Goal: Information Seeking & Learning: Check status

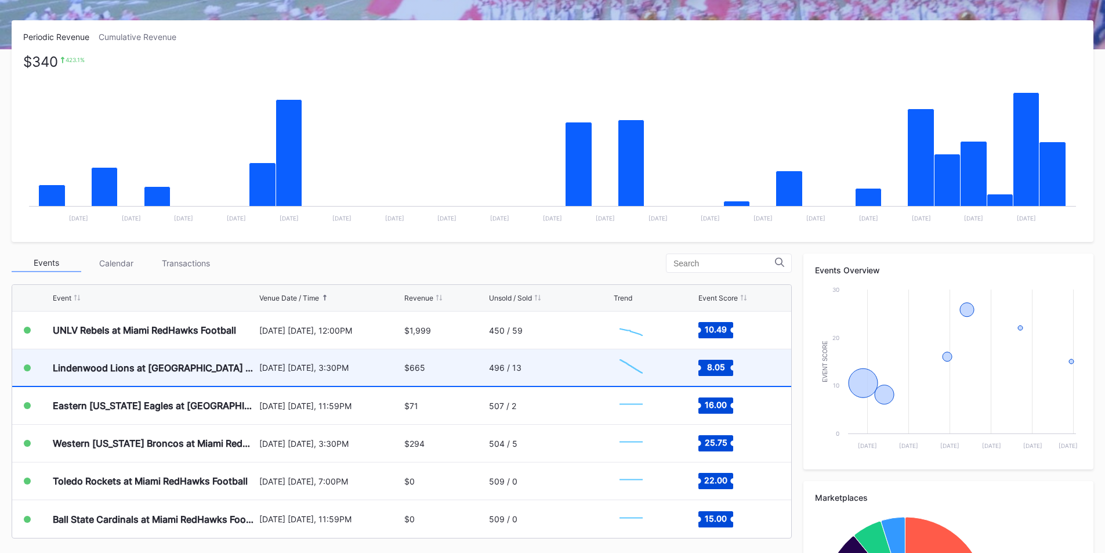
scroll to position [174, 0]
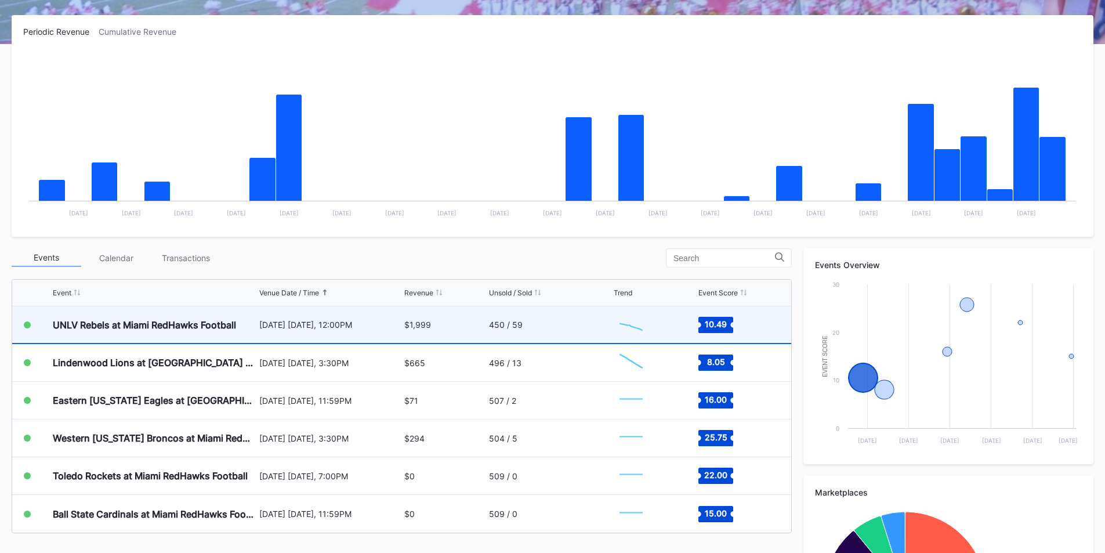
click at [468, 325] on div "$1,999" at bounding box center [444, 324] width 81 height 37
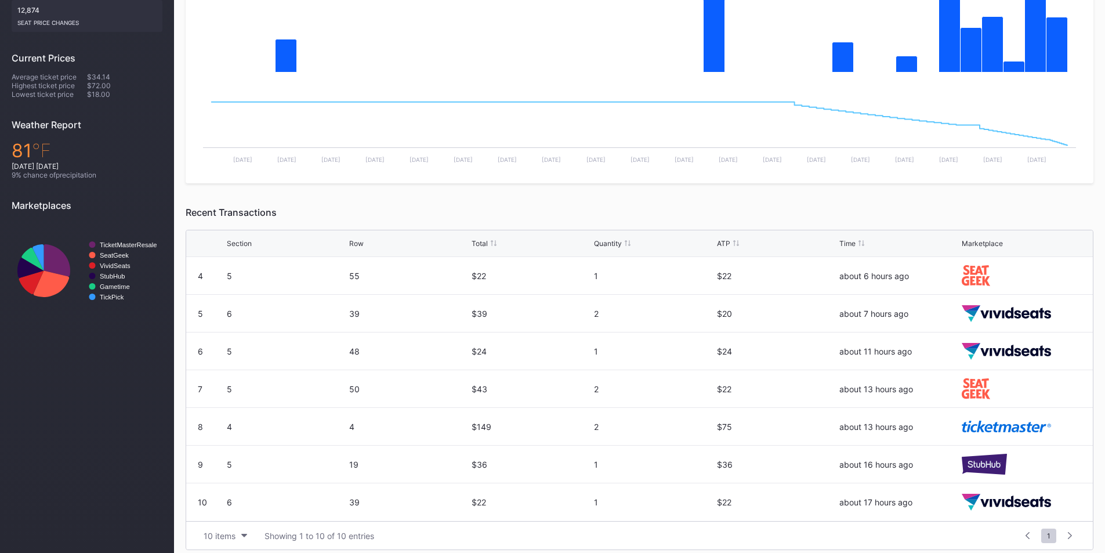
scroll to position [314, 0]
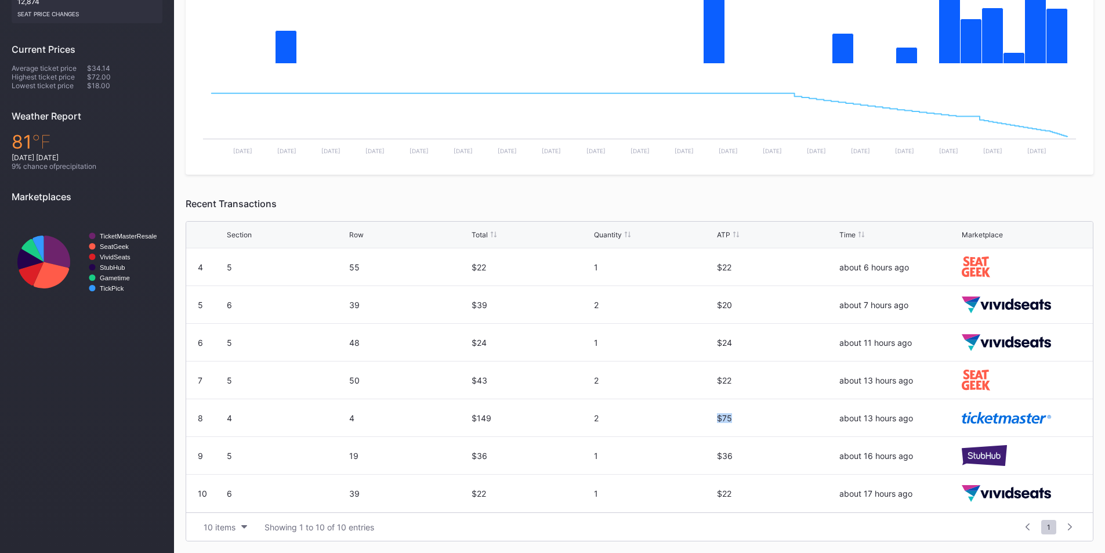
drag, startPoint x: 693, startPoint y: 422, endPoint x: 814, endPoint y: 428, distance: 121.4
click at [814, 428] on div "8 4 4 $149 2 $75 about 13 hours ago" at bounding box center [639, 418] width 907 height 38
click at [807, 428] on div "$75" at bounding box center [777, 417] width 120 height 37
drag, startPoint x: 461, startPoint y: 417, endPoint x: 802, endPoint y: 443, distance: 341.6
click at [801, 443] on div "1 6 37 $59 3 $20 about 1 hour ago 2 1 1 $36 1 $36 about 1 hour ago 3 2 28 $69 3…" at bounding box center [639, 380] width 907 height 264
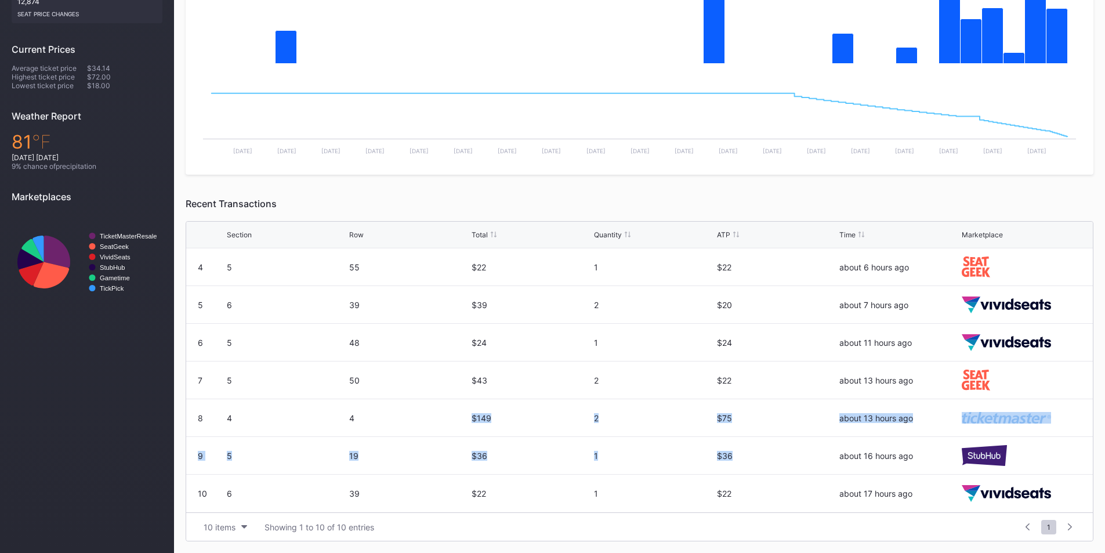
click at [788, 436] on div "$75" at bounding box center [777, 417] width 120 height 37
drag, startPoint x: 593, startPoint y: 407, endPoint x: 441, endPoint y: 409, distance: 152.6
click at [441, 409] on div "8 4 4 $149 2 $75 about 13 hours ago" at bounding box center [639, 418] width 907 height 38
click at [446, 409] on div "4" at bounding box center [409, 417] width 120 height 37
drag, startPoint x: 602, startPoint y: 417, endPoint x: 454, endPoint y: 418, distance: 147.4
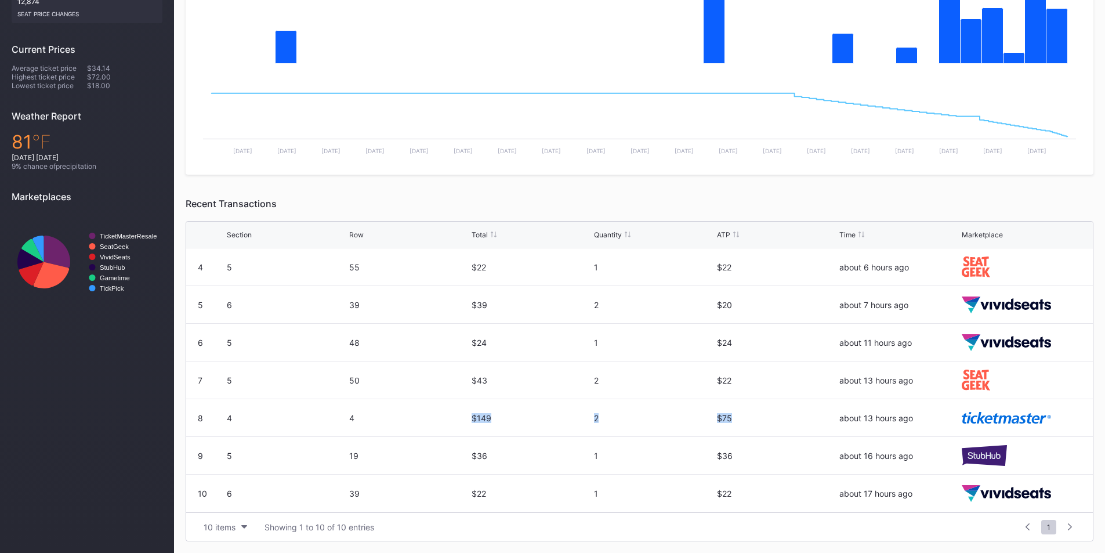
click at [454, 418] on div "8 4 4 $149 2 $75 about 13 hours ago" at bounding box center [639, 418] width 907 height 38
click at [683, 417] on div "2" at bounding box center [654, 418] width 120 height 10
drag, startPoint x: 704, startPoint y: 423, endPoint x: 645, endPoint y: 417, distance: 59.5
click at [645, 417] on div "8 4 4 $149 2 $75 about 13 hours ago" at bounding box center [639, 418] width 907 height 38
click at [730, 421] on div "$75" at bounding box center [777, 418] width 120 height 10
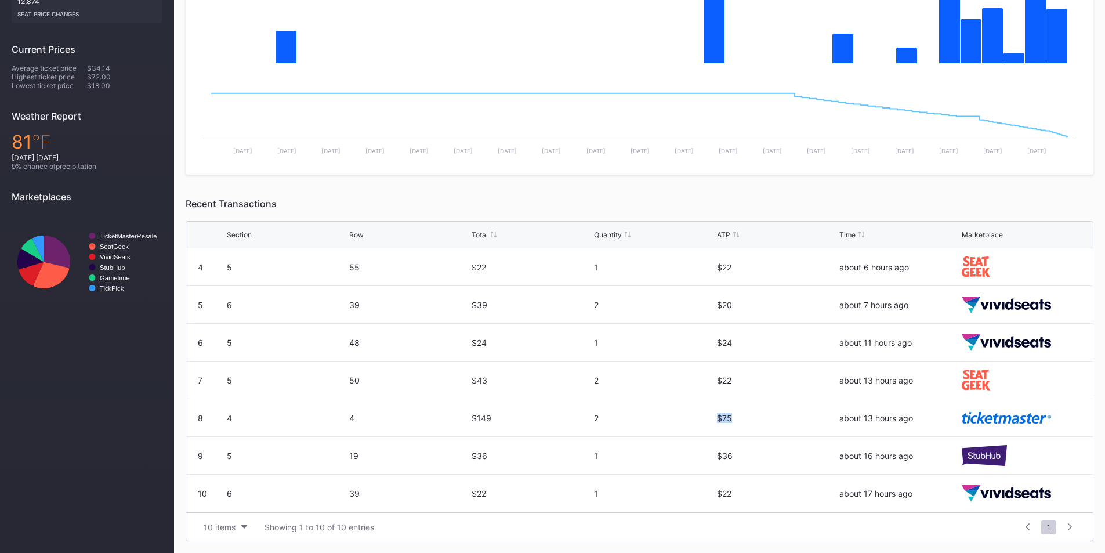
drag, startPoint x: 732, startPoint y: 415, endPoint x: 666, endPoint y: 415, distance: 65.6
click at [666, 415] on div "8 4 4 $149 2 $75 about 13 hours ago" at bounding box center [639, 418] width 907 height 38
click at [717, 429] on div "$75" at bounding box center [777, 417] width 120 height 37
click at [736, 419] on div "$75" at bounding box center [777, 418] width 120 height 10
drag, startPoint x: 743, startPoint y: 417, endPoint x: 403, endPoint y: 417, distance: 339.4
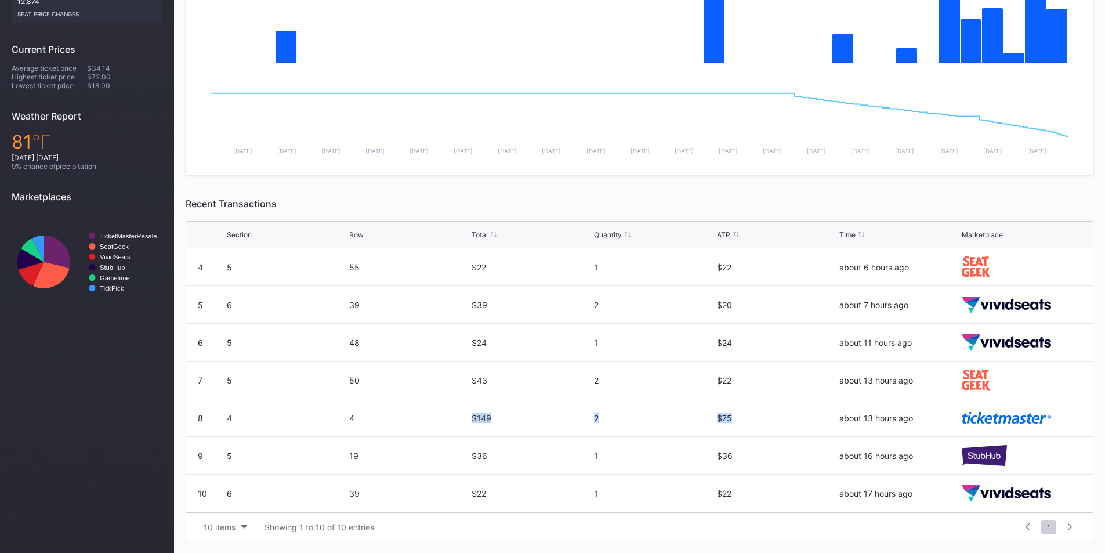
click at [405, 417] on div "8 4 4 $149 2 $75 about 13 hours ago" at bounding box center [639, 418] width 907 height 38
click at [397, 416] on div "4" at bounding box center [409, 418] width 120 height 10
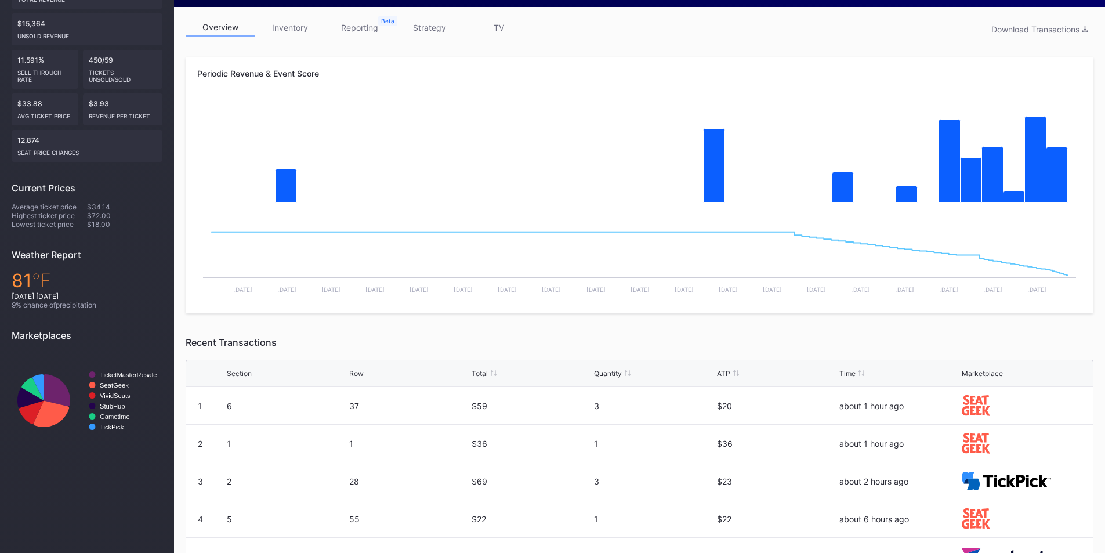
scroll to position [0, 0]
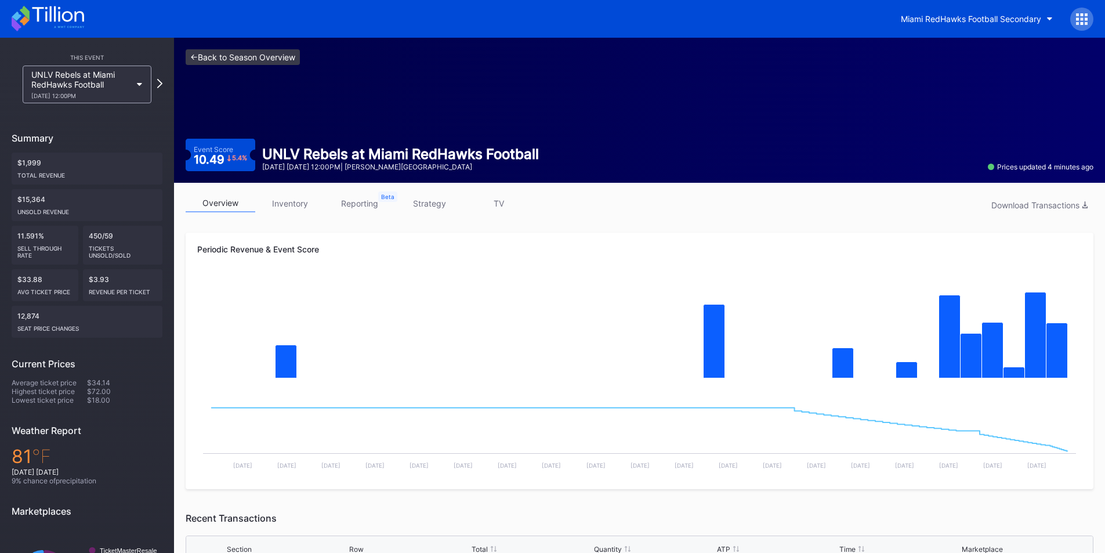
click at [209, 56] on link "<- Back to Season Overview" at bounding box center [243, 57] width 114 height 16
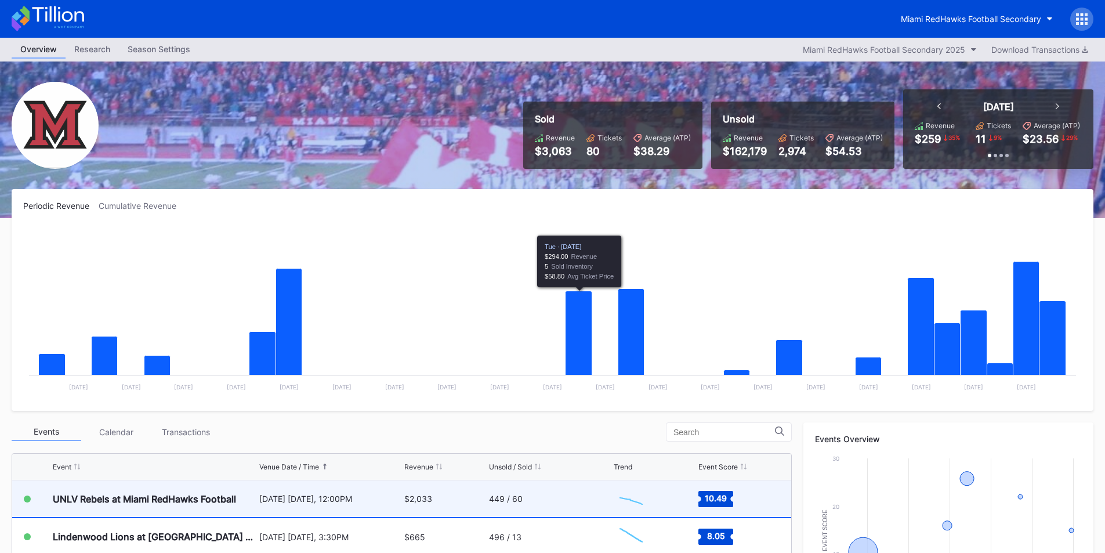
click at [480, 498] on div "$2,033" at bounding box center [444, 498] width 81 height 37
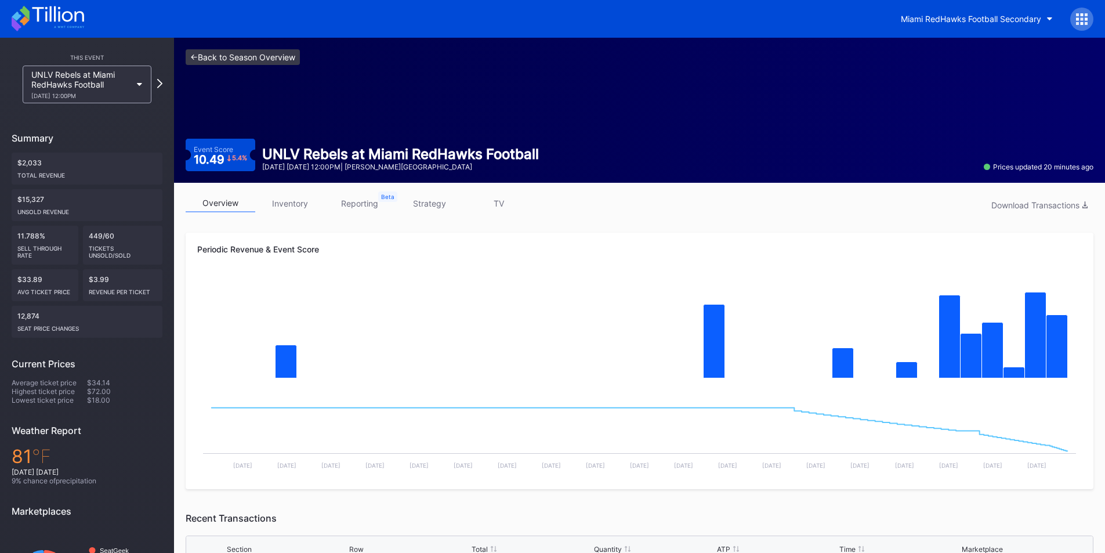
click at [196, 59] on link "<- Back to Season Overview" at bounding box center [243, 57] width 114 height 16
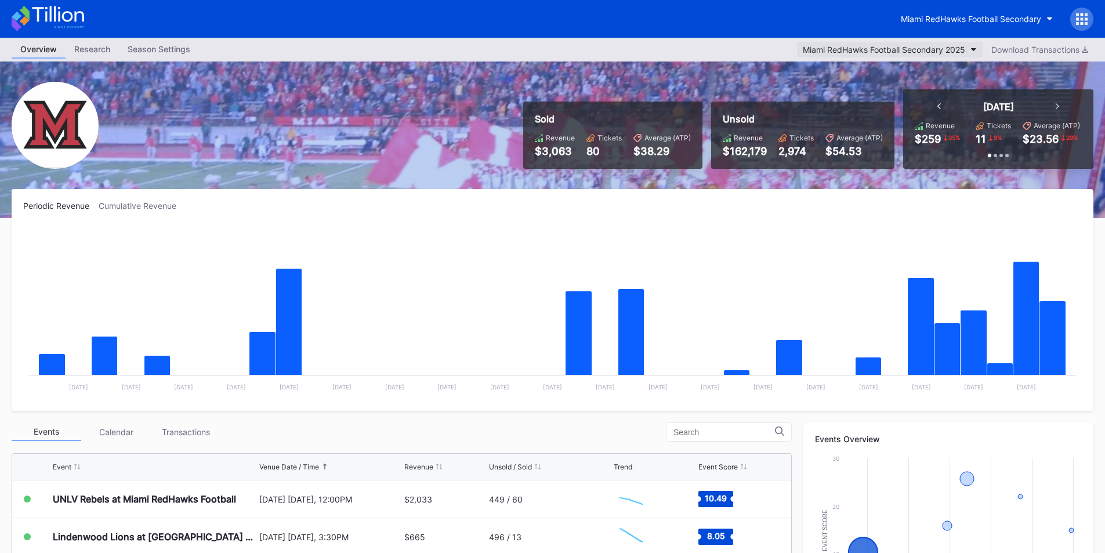
click at [853, 45] on div "Miami RedHawks Football Secondary 2025" at bounding box center [884, 50] width 162 height 10
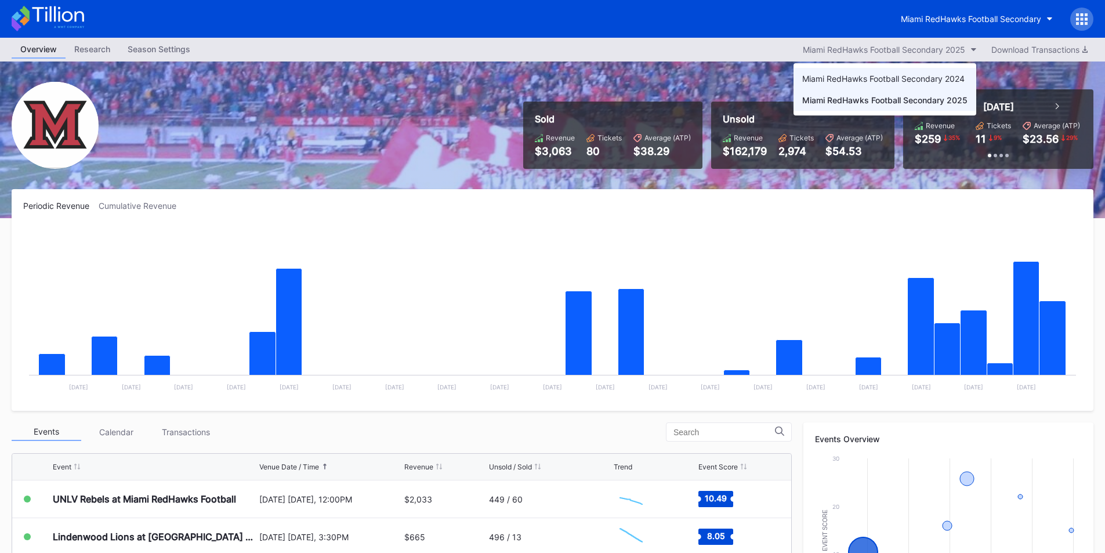
click at [868, 84] on div "Miami RedHawks Football Secondary 2024" at bounding box center [885, 78] width 183 height 21
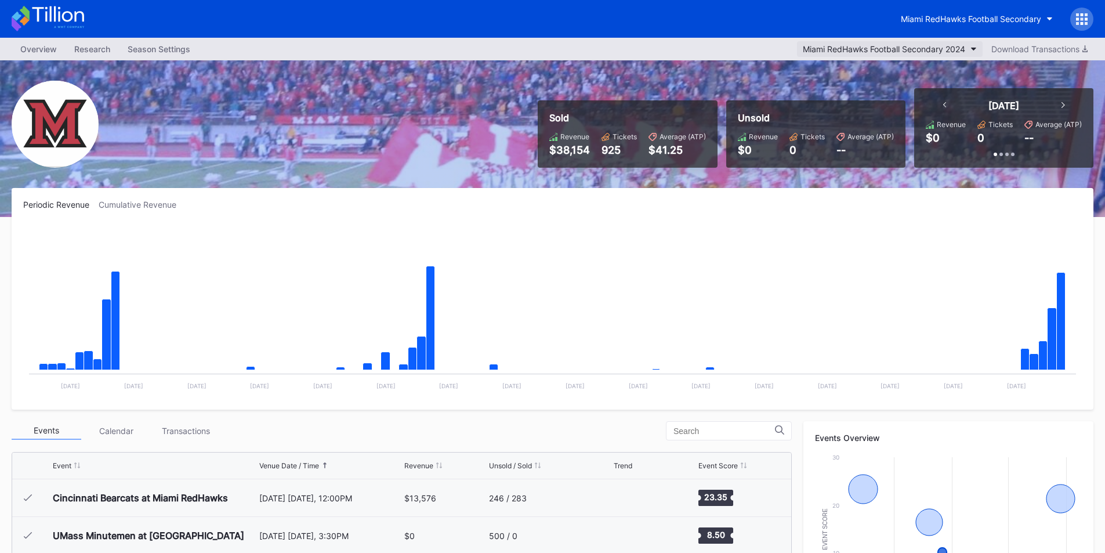
click at [921, 42] on button "Miami RedHawks Football Secondary 2024" at bounding box center [890, 49] width 186 height 16
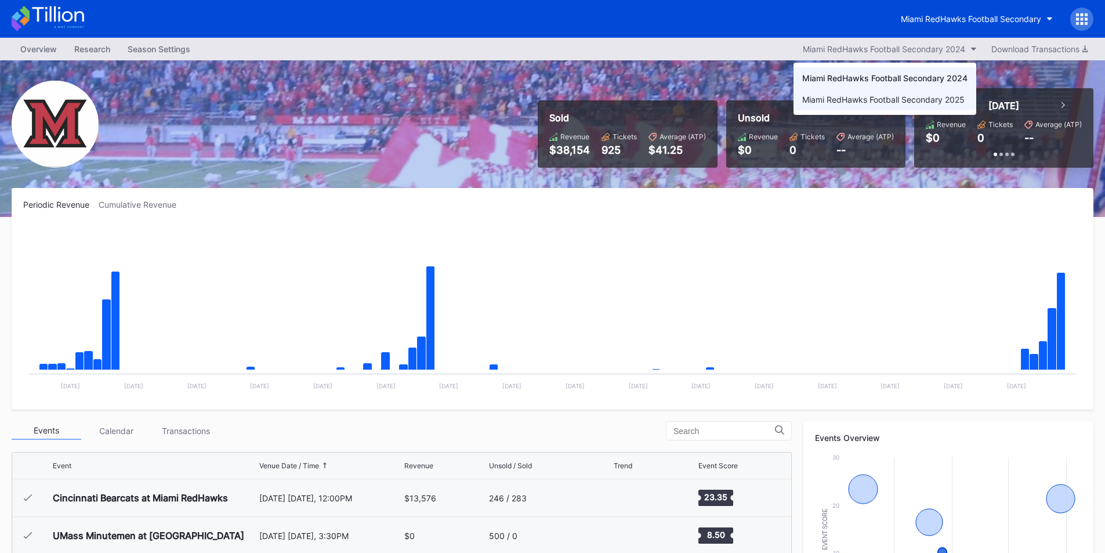
click at [897, 95] on div "Miami RedHawks Football Secondary 2025" at bounding box center [883, 100] width 162 height 10
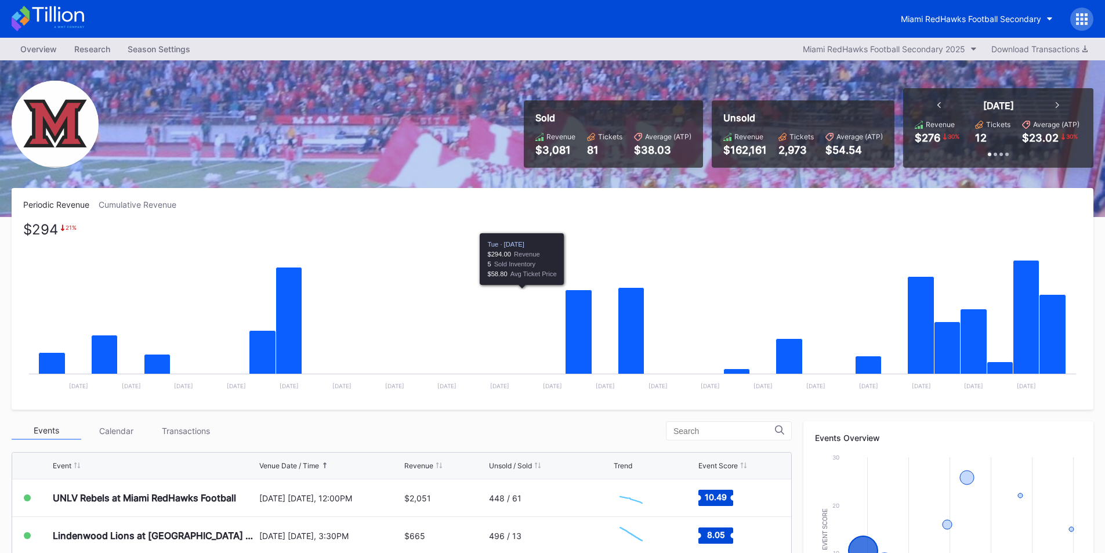
click at [492, 238] on rect "Chart title" at bounding box center [552, 311] width 1059 height 174
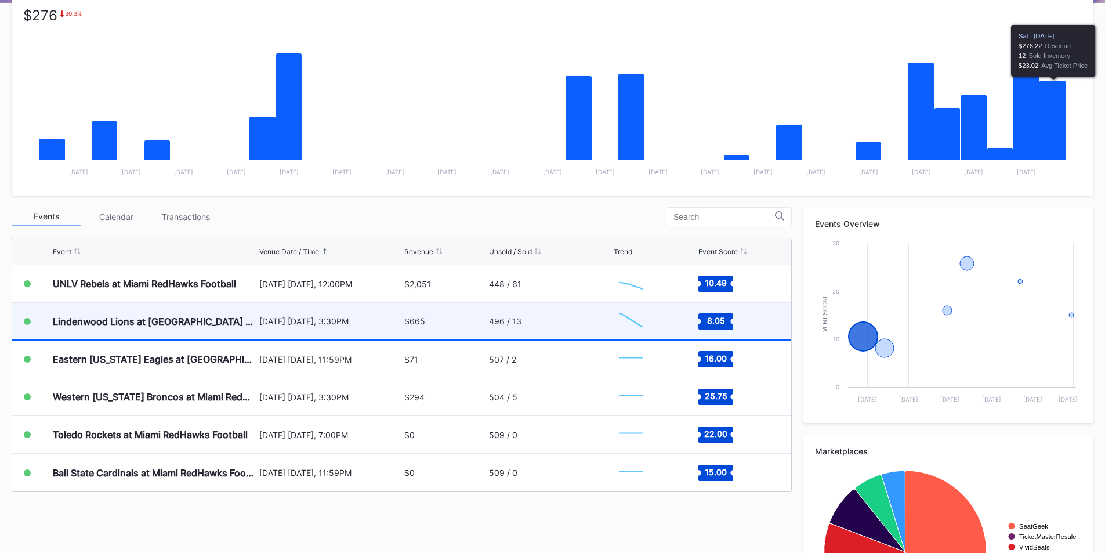
scroll to position [232, 0]
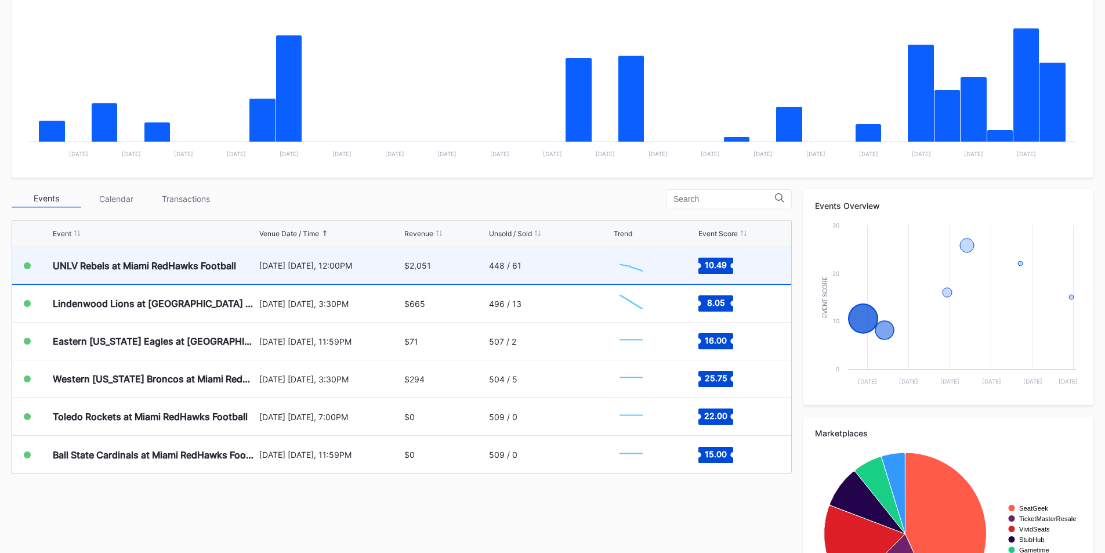
click at [473, 270] on div "$2,051" at bounding box center [444, 265] width 81 height 37
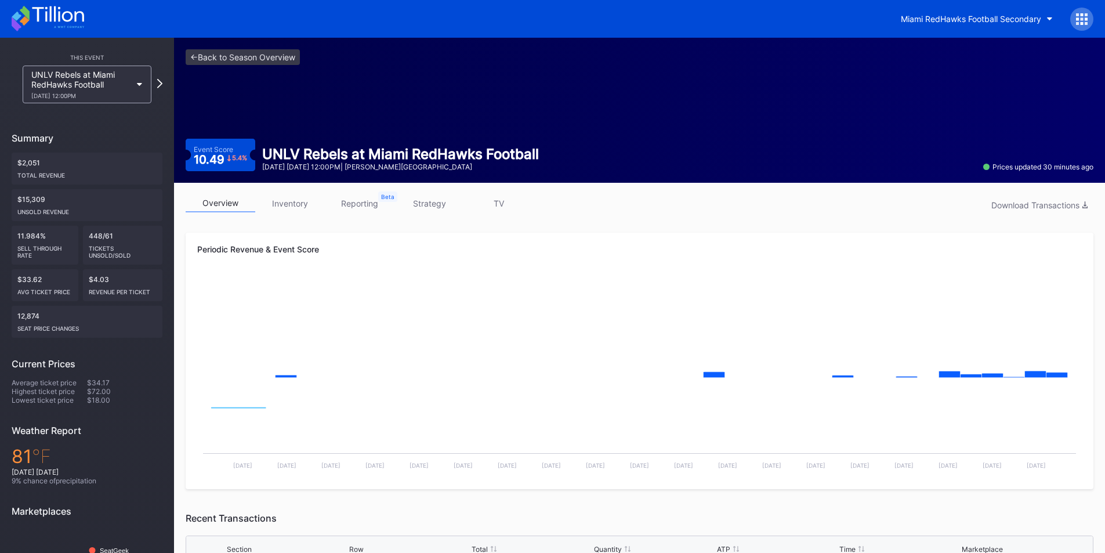
scroll to position [314, 0]
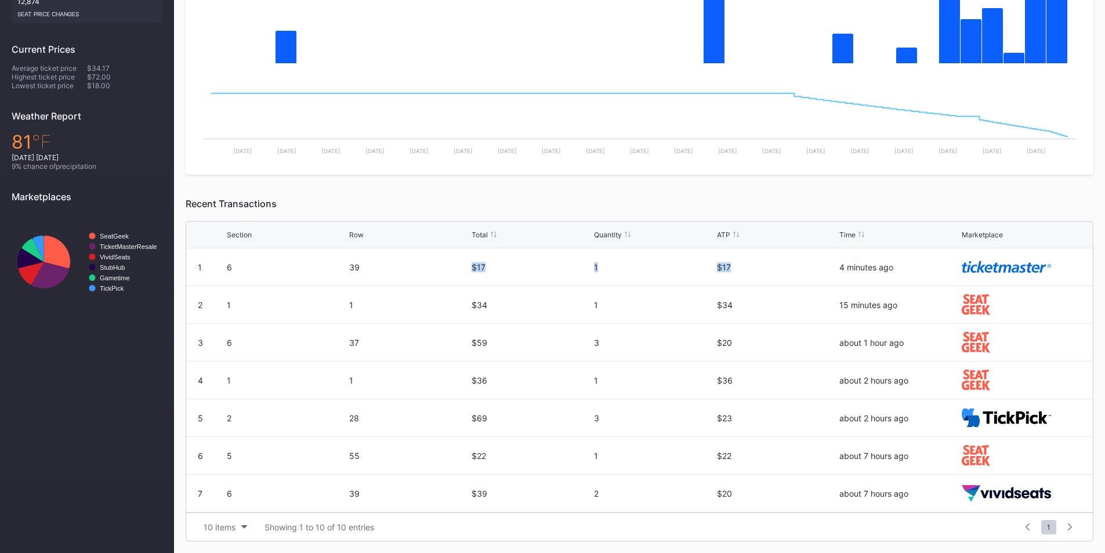
drag, startPoint x: 761, startPoint y: 270, endPoint x: 411, endPoint y: 271, distance: 349.2
click at [411, 271] on div "1 6 39 $17 1 $17 4 minutes ago" at bounding box center [639, 267] width 907 height 38
click at [446, 200] on div "Recent Transactions" at bounding box center [640, 204] width 908 height 12
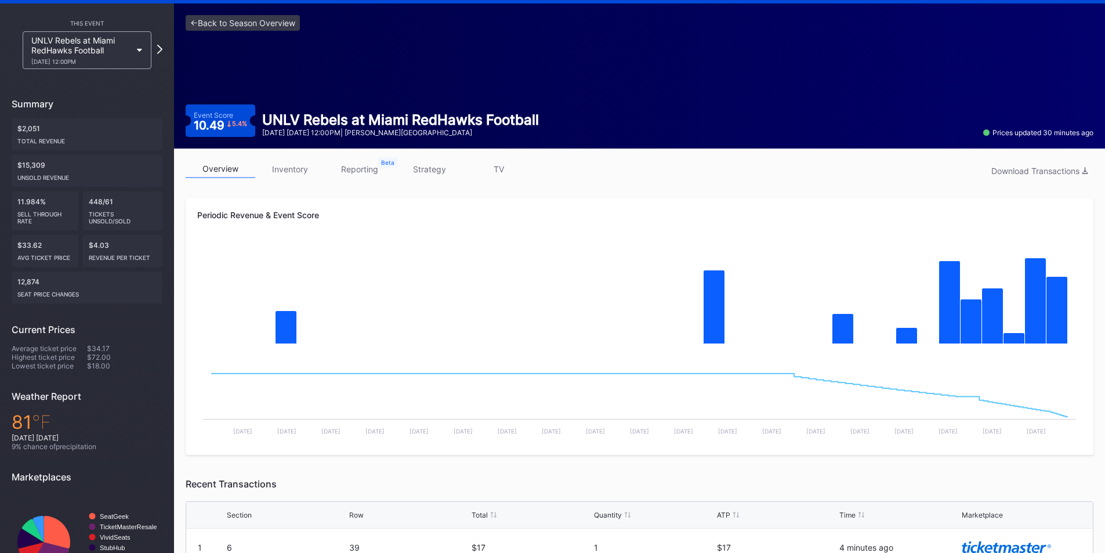
scroll to position [0, 0]
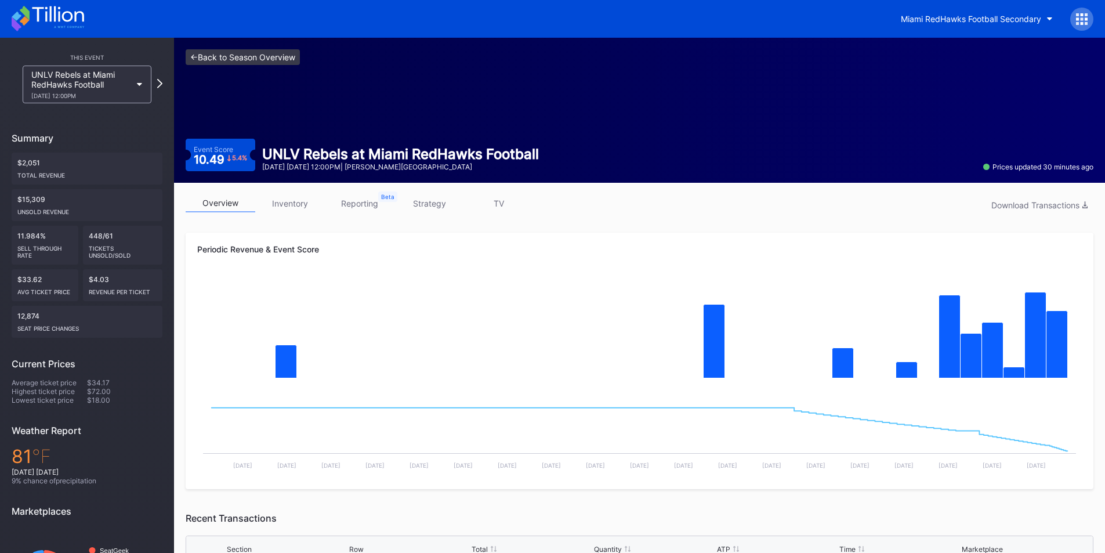
click at [194, 55] on link "<- Back to Season Overview" at bounding box center [243, 57] width 114 height 16
